Goal: Information Seeking & Learning: Compare options

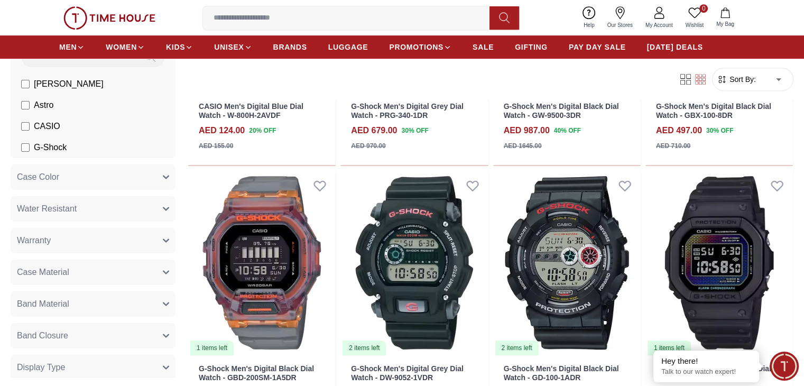
scroll to position [687, 0]
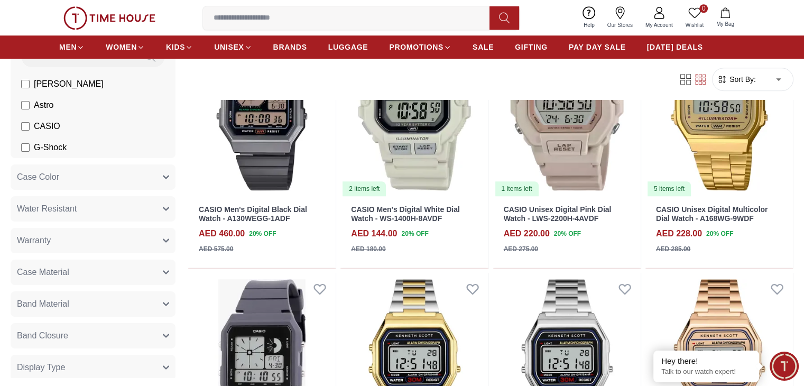
scroll to position [955, 0]
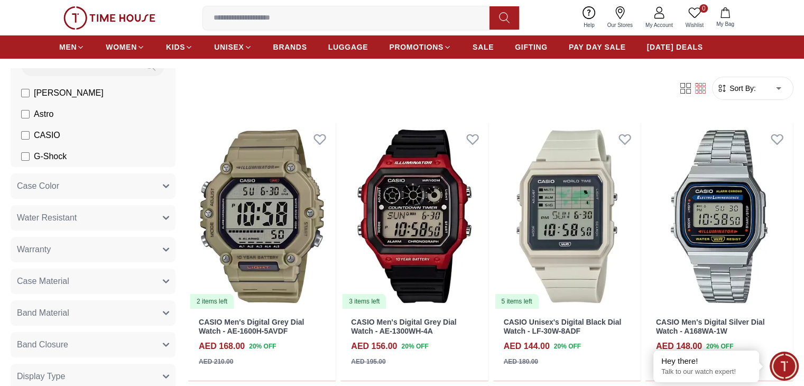
scroll to position [59, 0]
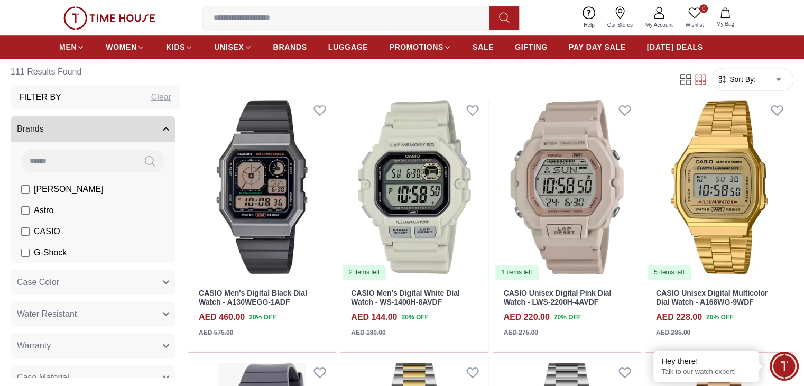
scroll to position [866, 0]
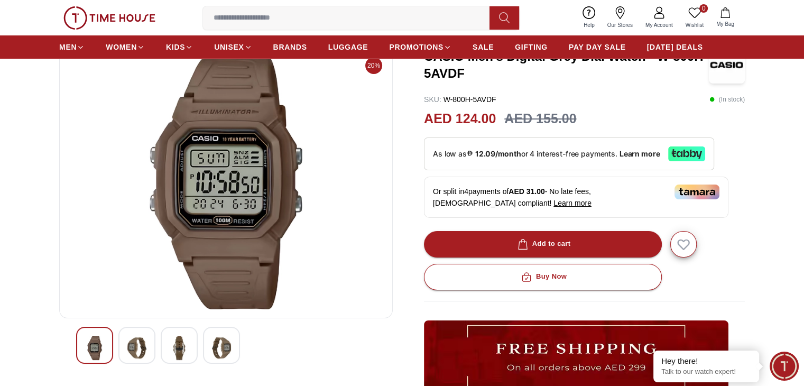
scroll to position [72, 0]
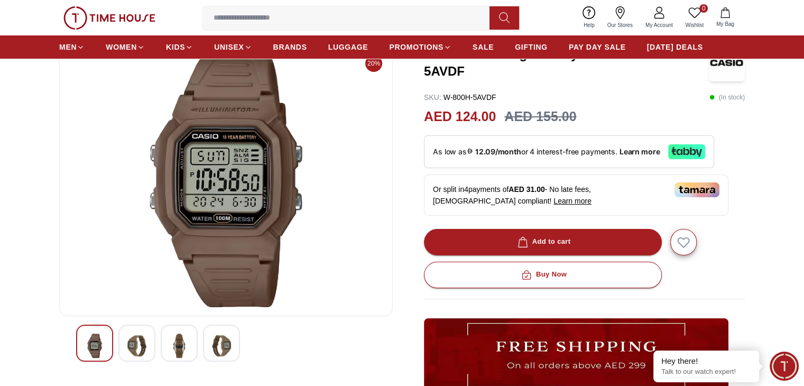
click at [138, 343] on img at bounding box center [136, 346] width 19 height 24
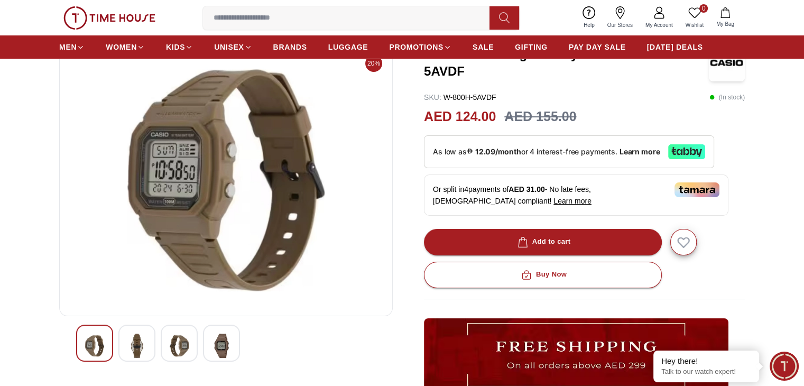
click at [178, 342] on img at bounding box center [179, 346] width 19 height 24
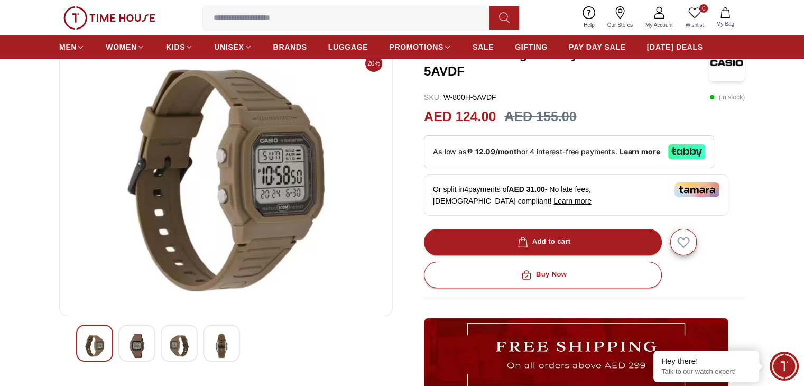
click at [228, 347] on img at bounding box center [221, 346] width 19 height 24
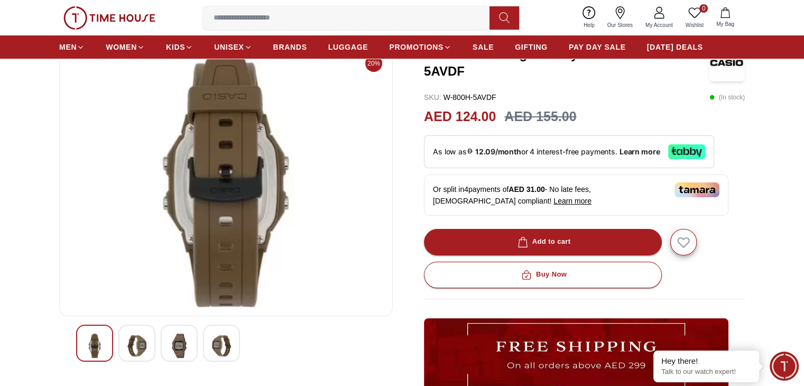
click at [173, 349] on img at bounding box center [179, 346] width 19 height 24
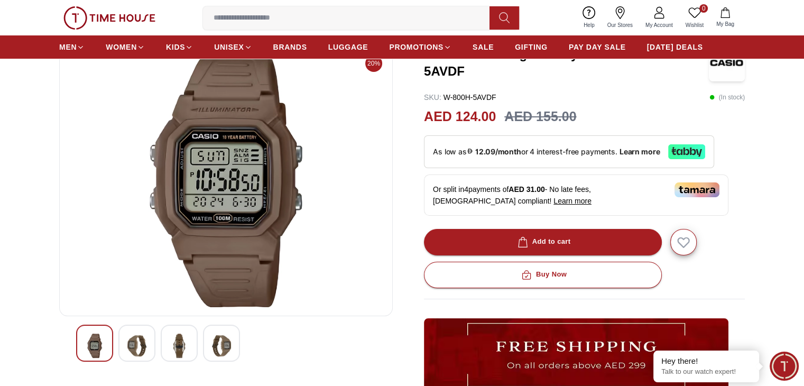
click at [121, 350] on div at bounding box center [136, 343] width 37 height 37
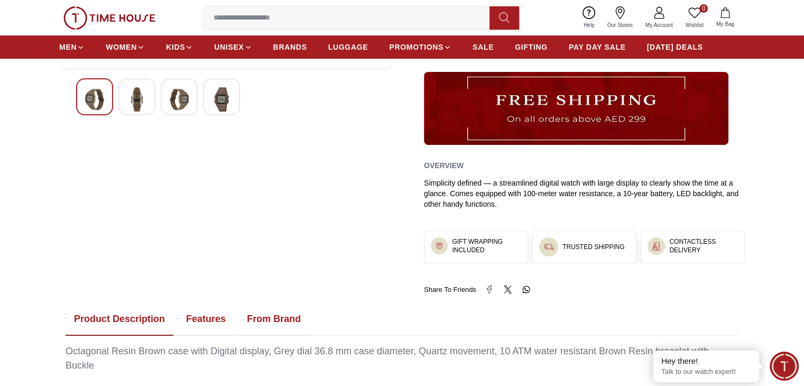
scroll to position [281, 0]
